Goal: Task Accomplishment & Management: Use online tool/utility

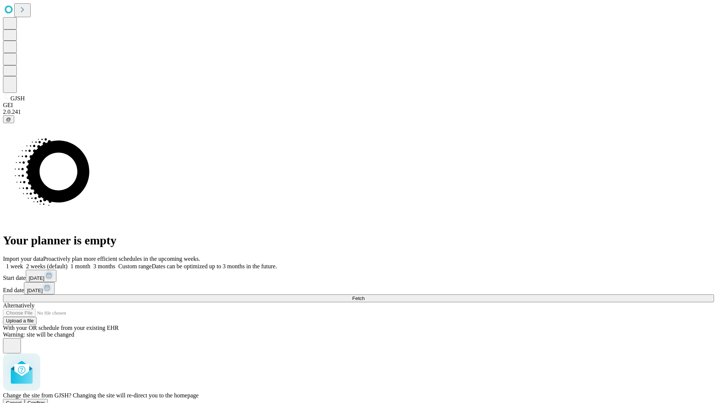
click at [45, 400] on span "Confirm" at bounding box center [37, 403] width 18 height 6
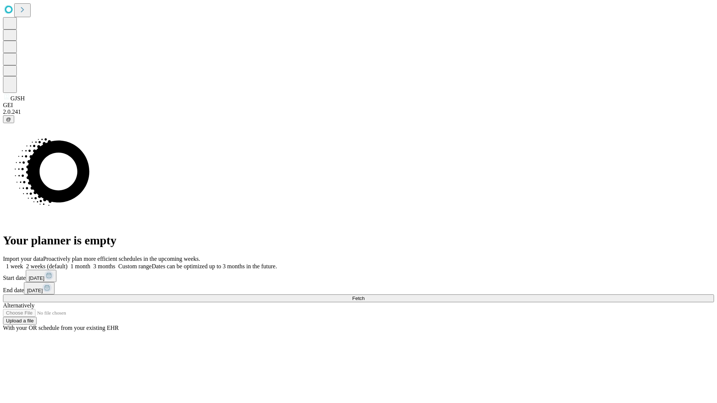
click at [23, 263] on label "1 week" at bounding box center [13, 266] width 20 height 6
click at [364, 296] on span "Fetch" at bounding box center [358, 299] width 12 height 6
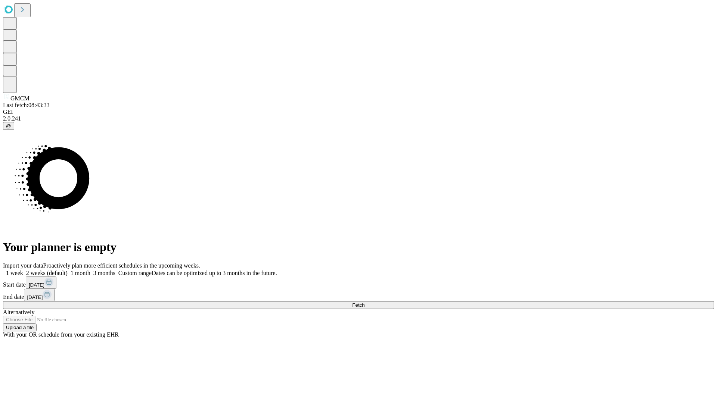
click at [23, 270] on label "1 week" at bounding box center [13, 273] width 20 height 6
click at [364, 302] on span "Fetch" at bounding box center [358, 305] width 12 height 6
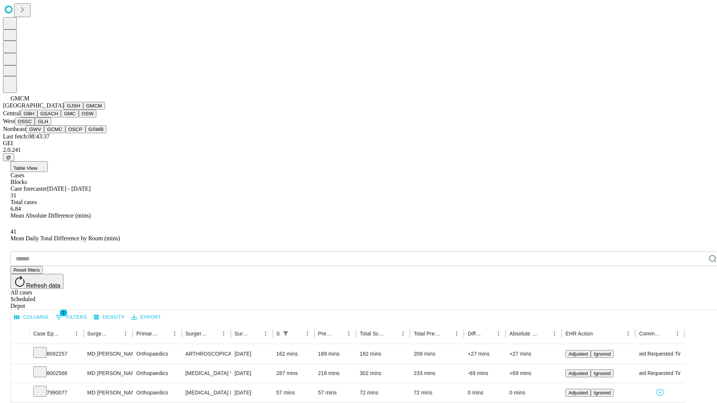
click at [37, 118] on button "GBH" at bounding box center [29, 114] width 17 height 8
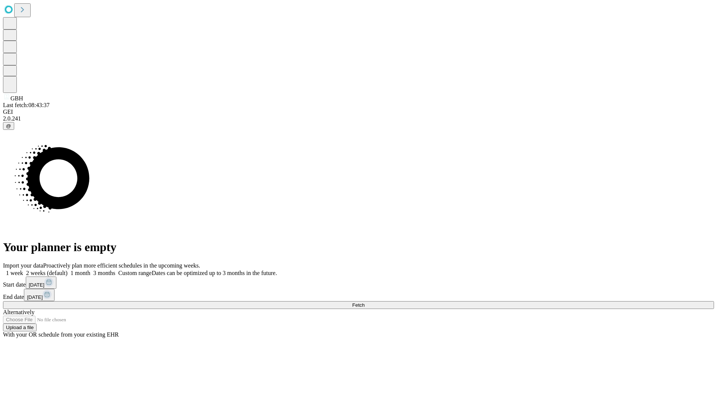
click at [23, 270] on label "1 week" at bounding box center [13, 273] width 20 height 6
click at [364, 302] on span "Fetch" at bounding box center [358, 305] width 12 height 6
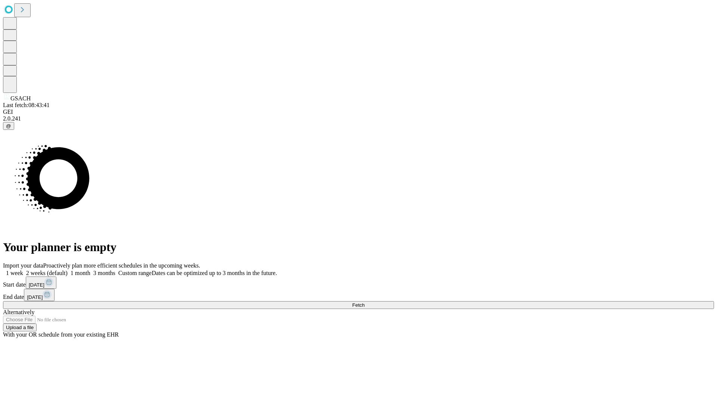
click at [23, 270] on label "1 week" at bounding box center [13, 273] width 20 height 6
click at [364, 302] on span "Fetch" at bounding box center [358, 305] width 12 height 6
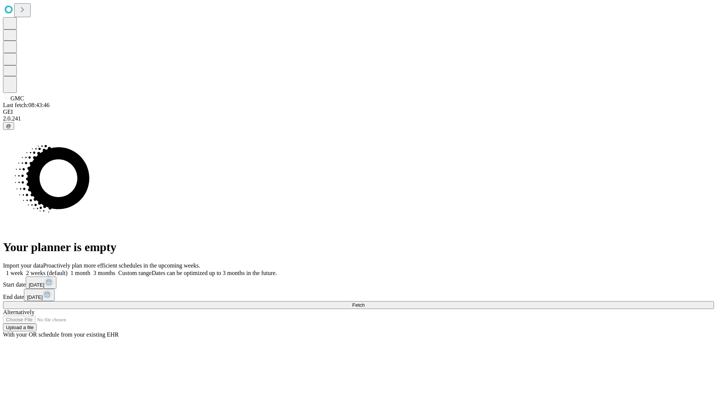
click at [23, 270] on label "1 week" at bounding box center [13, 273] width 20 height 6
click at [364, 302] on span "Fetch" at bounding box center [358, 305] width 12 height 6
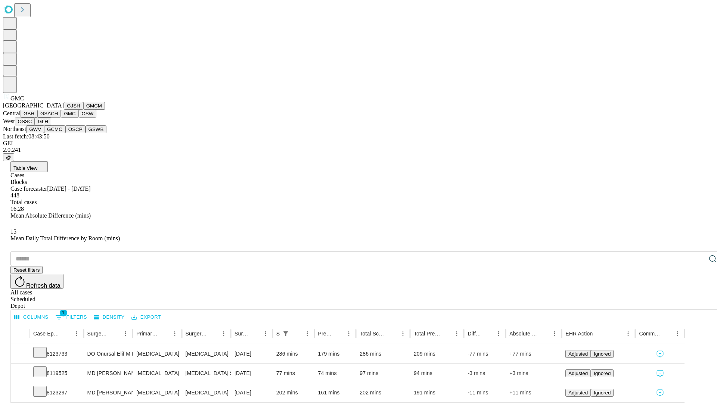
click at [79, 118] on button "OSW" at bounding box center [88, 114] width 18 height 8
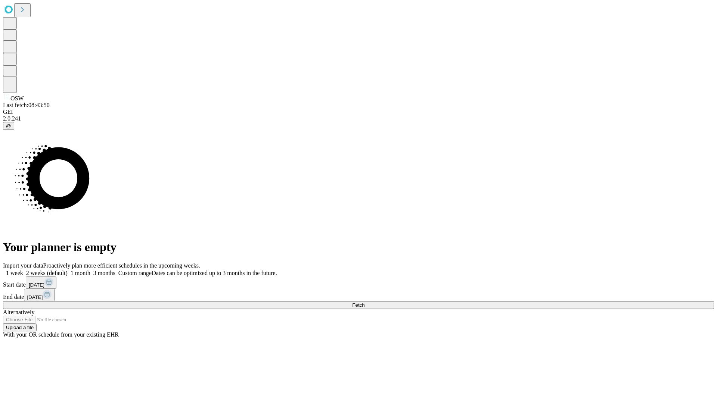
click at [23, 270] on label "1 week" at bounding box center [13, 273] width 20 height 6
click at [364, 302] on span "Fetch" at bounding box center [358, 305] width 12 height 6
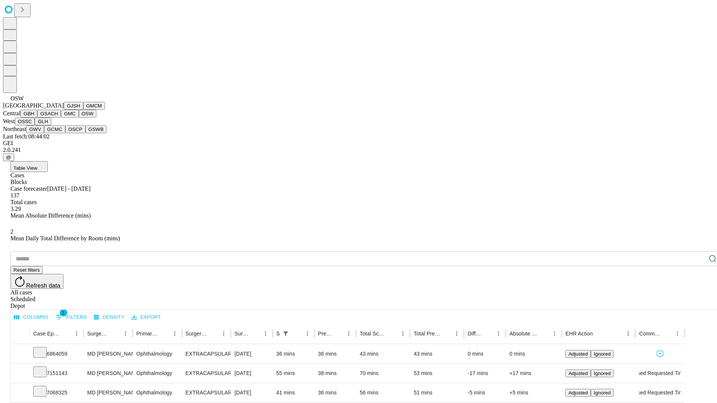
click at [35, 125] on button "OSSC" at bounding box center [25, 122] width 20 height 8
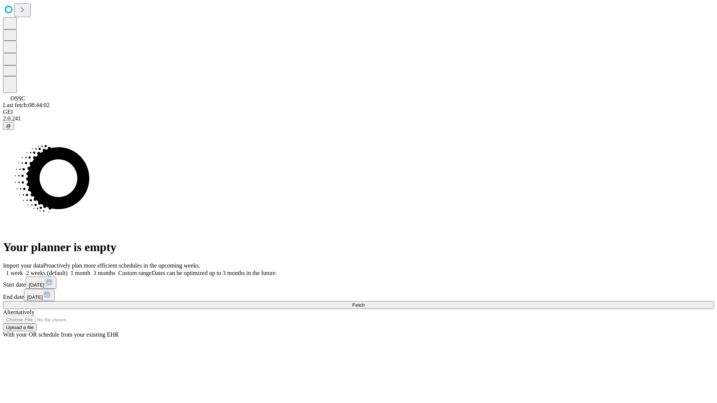
click at [23, 270] on label "1 week" at bounding box center [13, 273] width 20 height 6
click at [364, 302] on span "Fetch" at bounding box center [358, 305] width 12 height 6
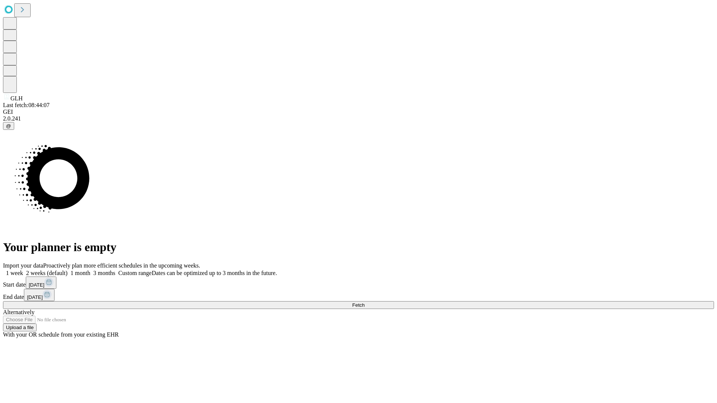
click at [23, 270] on label "1 week" at bounding box center [13, 273] width 20 height 6
click at [364, 302] on span "Fetch" at bounding box center [358, 305] width 12 height 6
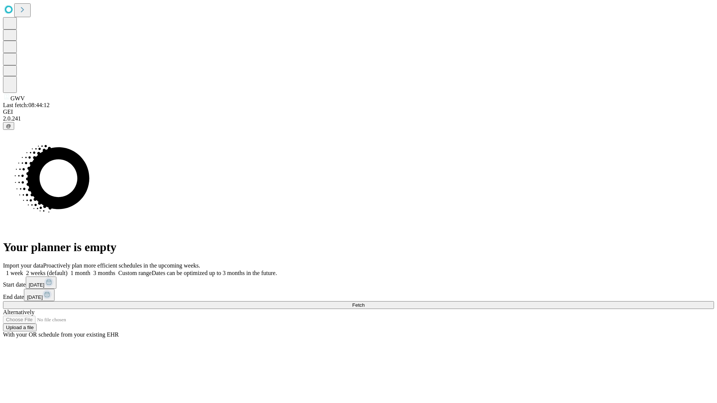
click at [364, 302] on span "Fetch" at bounding box center [358, 305] width 12 height 6
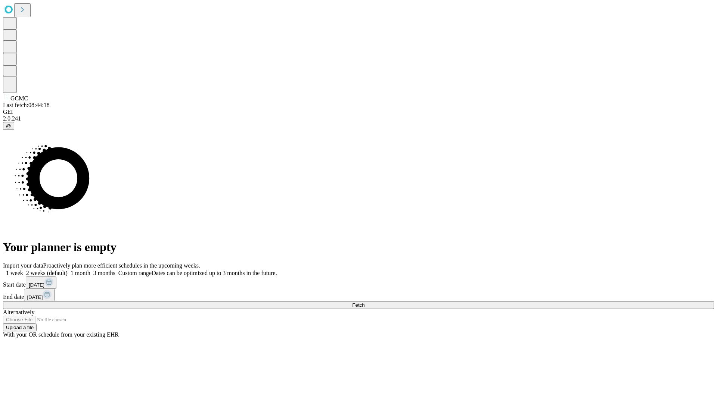
click at [23, 270] on label "1 week" at bounding box center [13, 273] width 20 height 6
click at [364, 302] on span "Fetch" at bounding box center [358, 305] width 12 height 6
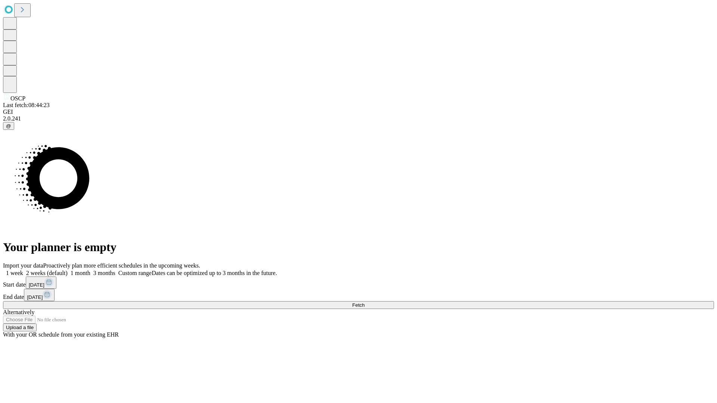
click at [23, 270] on label "1 week" at bounding box center [13, 273] width 20 height 6
click at [364, 302] on span "Fetch" at bounding box center [358, 305] width 12 height 6
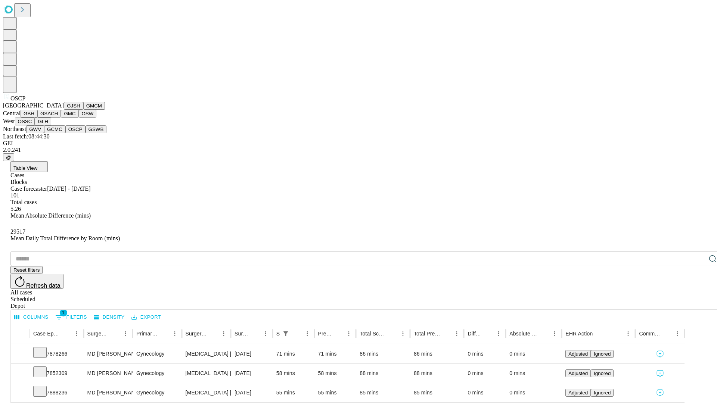
click at [86, 133] on button "GSWB" at bounding box center [96, 129] width 21 height 8
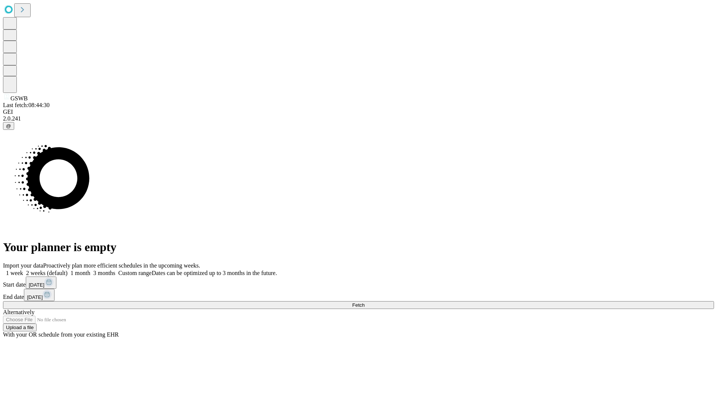
click at [23, 270] on label "1 week" at bounding box center [13, 273] width 20 height 6
click at [364, 302] on span "Fetch" at bounding box center [358, 305] width 12 height 6
